Goal: Task Accomplishment & Management: Manage account settings

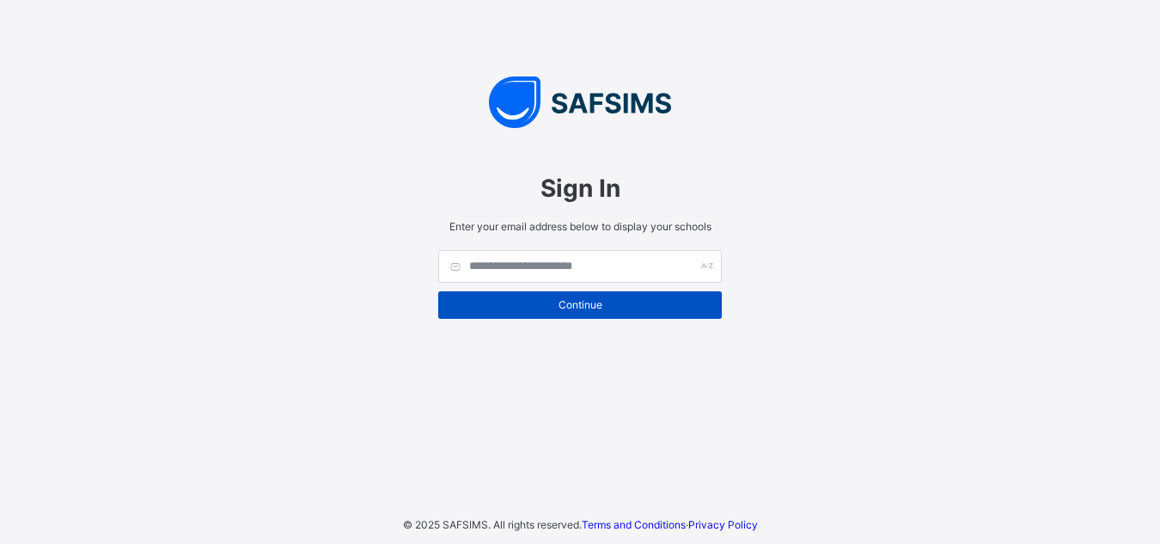
click at [564, 307] on span "Continue" at bounding box center [580, 304] width 258 height 13
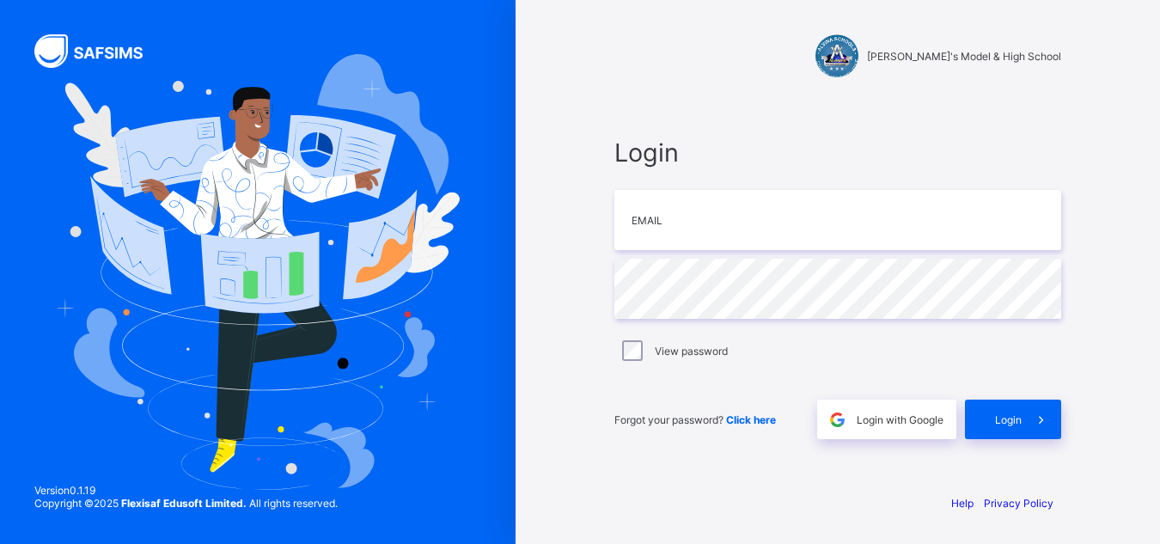
type input "**********"
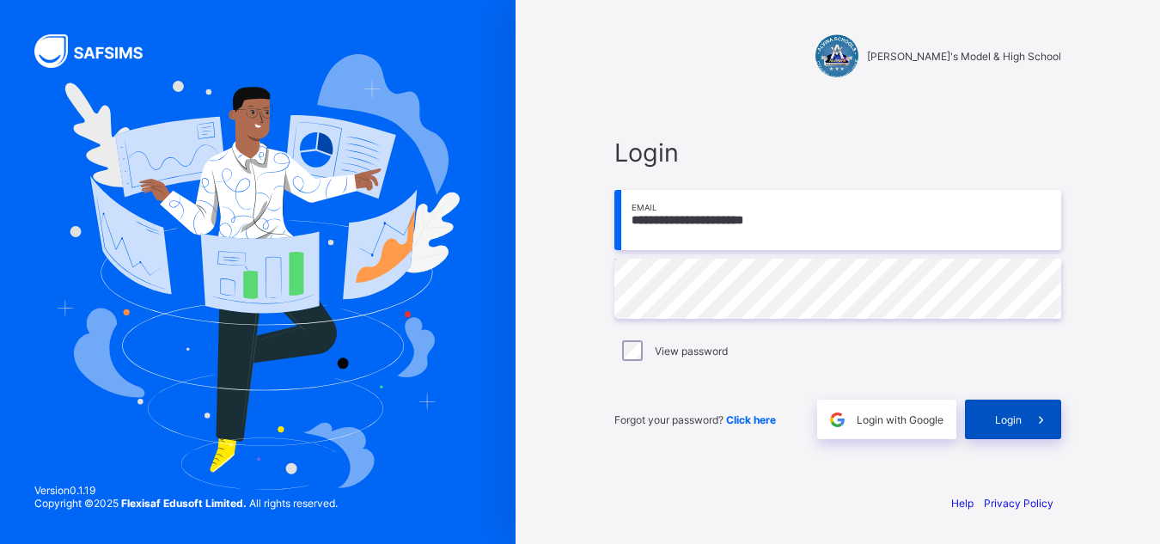
click at [1022, 429] on span at bounding box center [1041, 419] width 40 height 40
